Goal: Task Accomplishment & Management: Complete application form

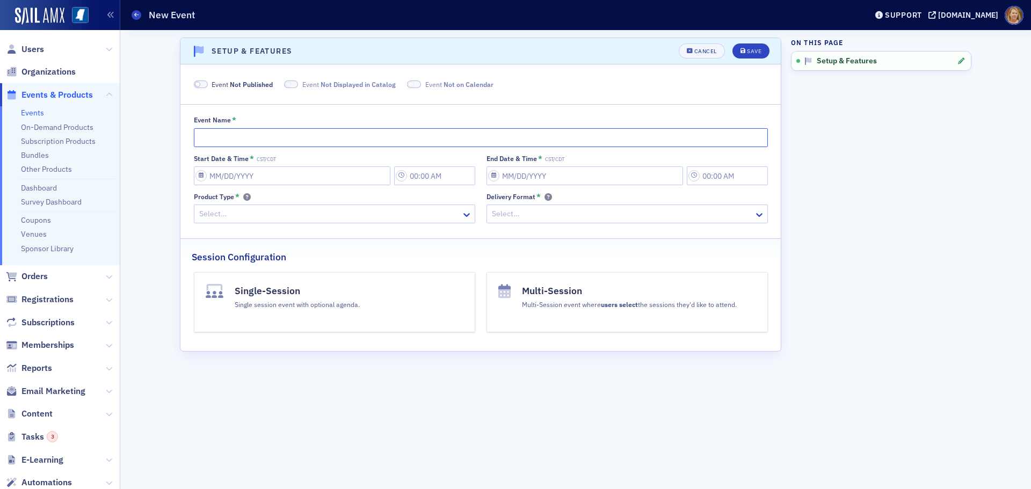
click at [228, 131] on input "Event Name *" at bounding box center [481, 137] width 574 height 19
paste input "AICPA® Employee Benefit Plans Accounting, Auditing, and Regulatory Online Update"
type input "AICPA® Employee Benefit Plans Accounting, Auditing, and Regulatory Online Update"
select select "9"
select select "2025"
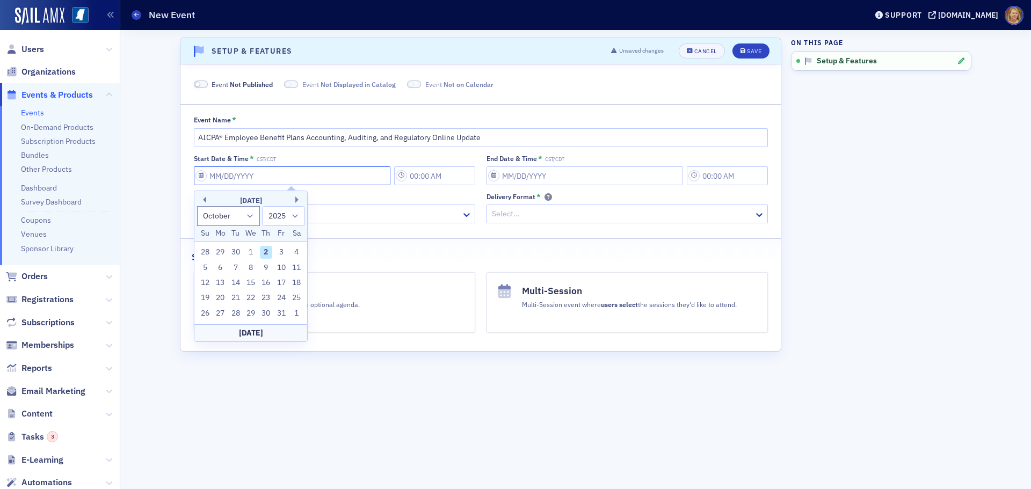
click at [339, 176] on input "Start Date & Time * CST/CDT" at bounding box center [292, 175] width 196 height 19
click at [296, 201] on button "Next Month" at bounding box center [298, 199] width 6 height 6
select select "11"
click at [250, 250] on div "3" at bounding box center [250, 252] width 13 height 13
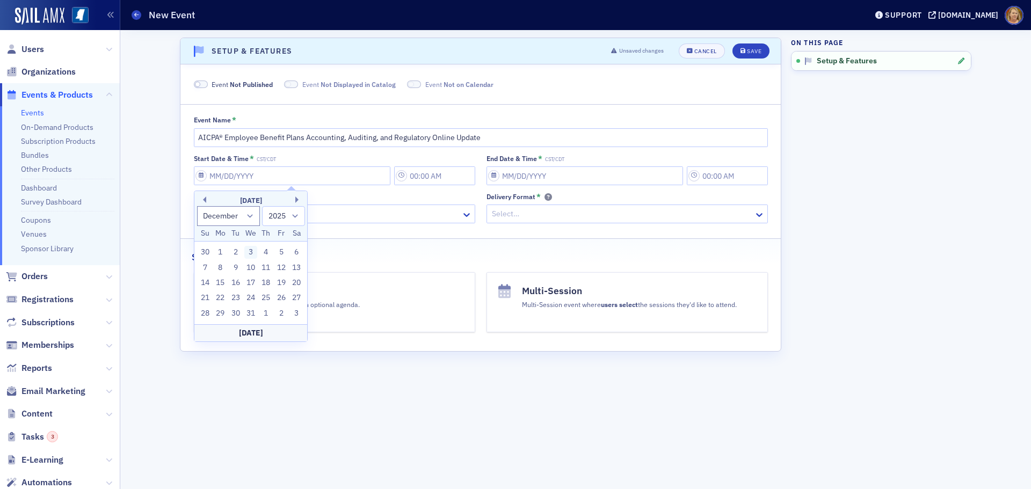
type input "[DATE]"
type input "12:00 PM"
type input "[DATE]"
type input "1:00 PM"
